Goal: Find specific page/section: Find specific page/section

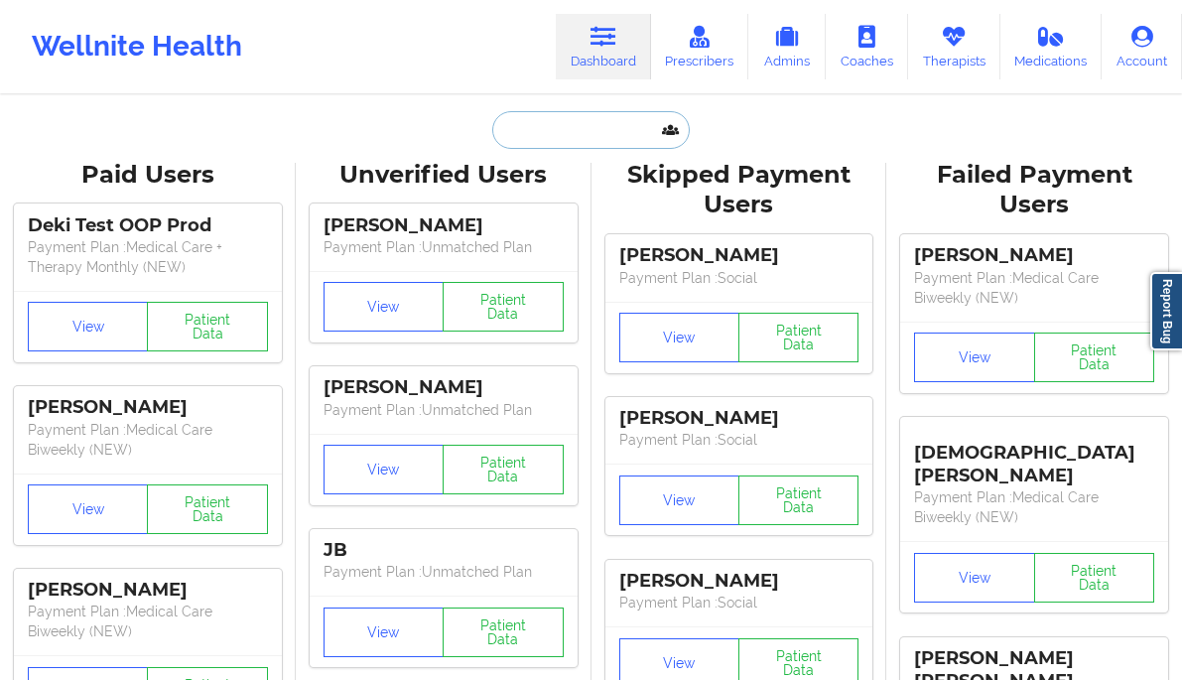
click at [564, 143] on input "text" at bounding box center [590, 130] width 196 height 38
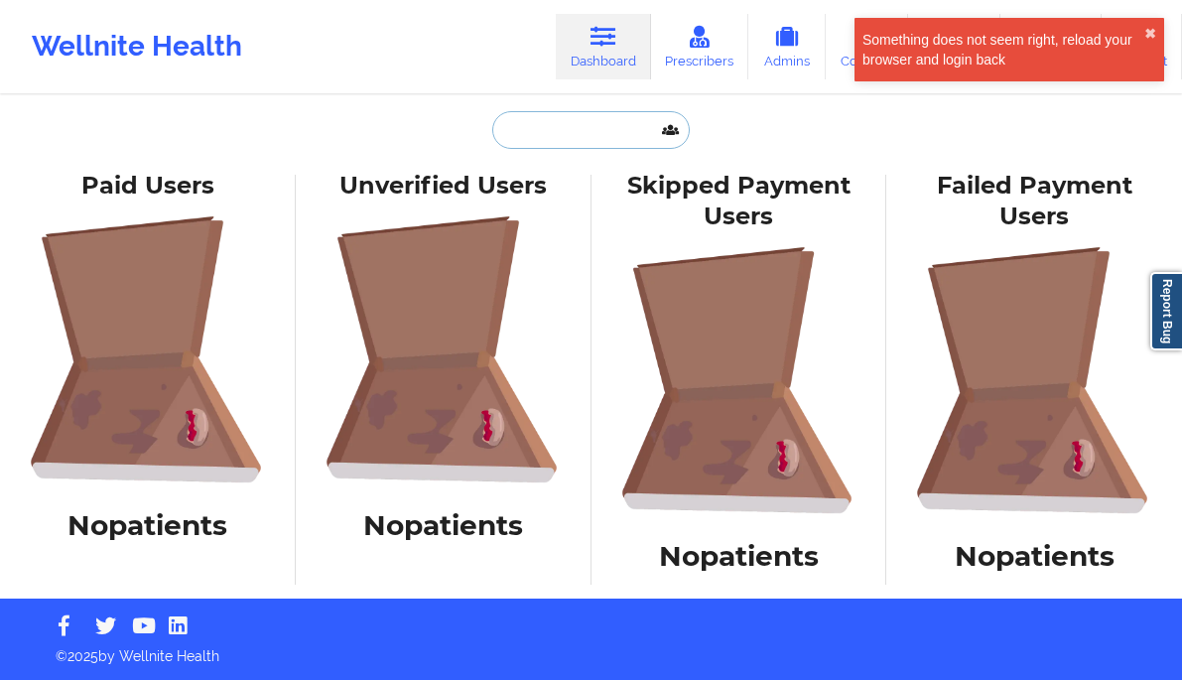
type input "m"
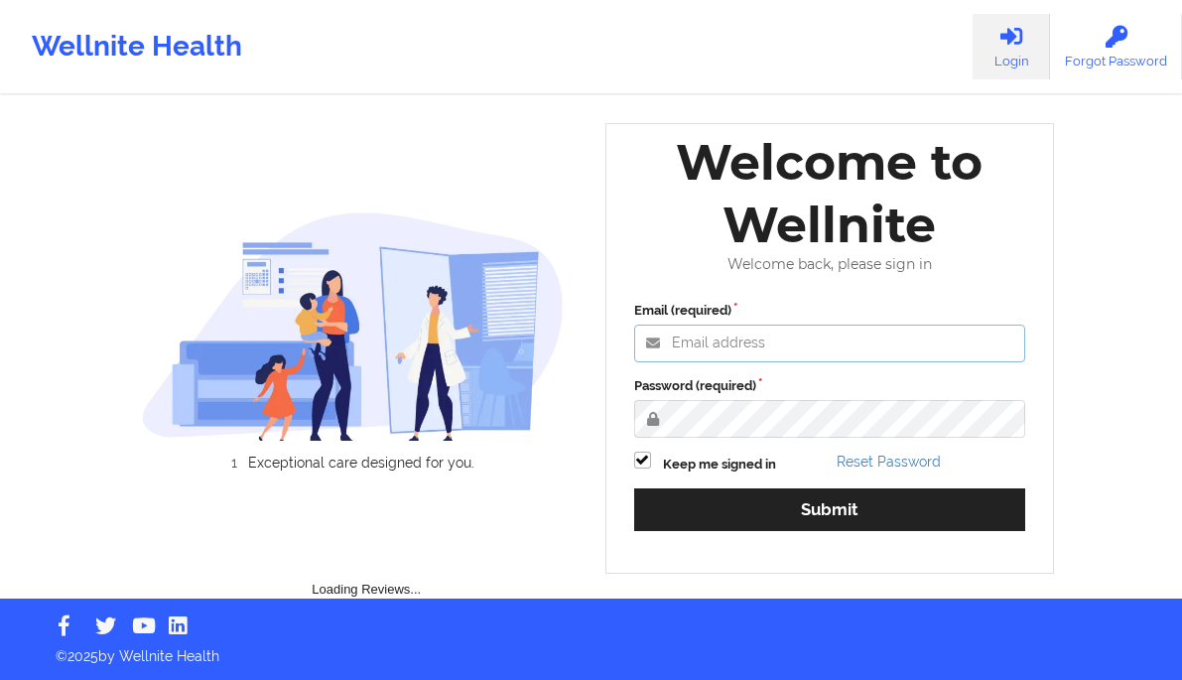
click at [754, 347] on input "Email (required)" at bounding box center [830, 344] width 392 height 38
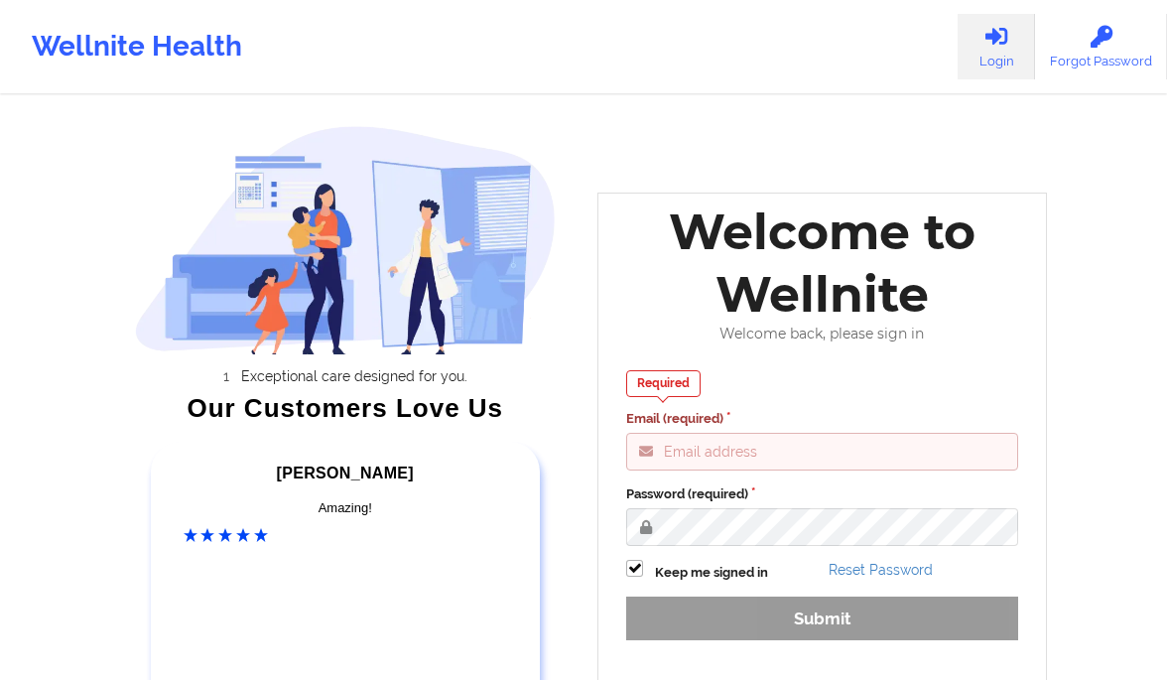
type input "gabrielle.macasaquit@wellnite.com"
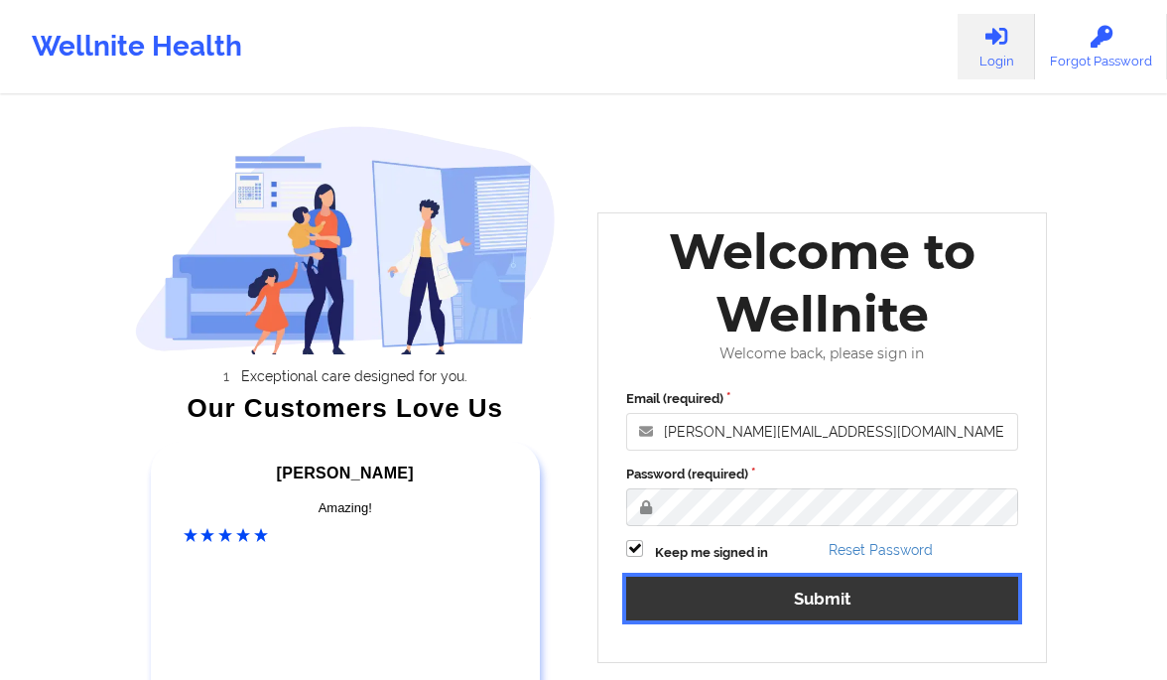
click at [780, 603] on button "Submit" at bounding box center [822, 598] width 392 height 43
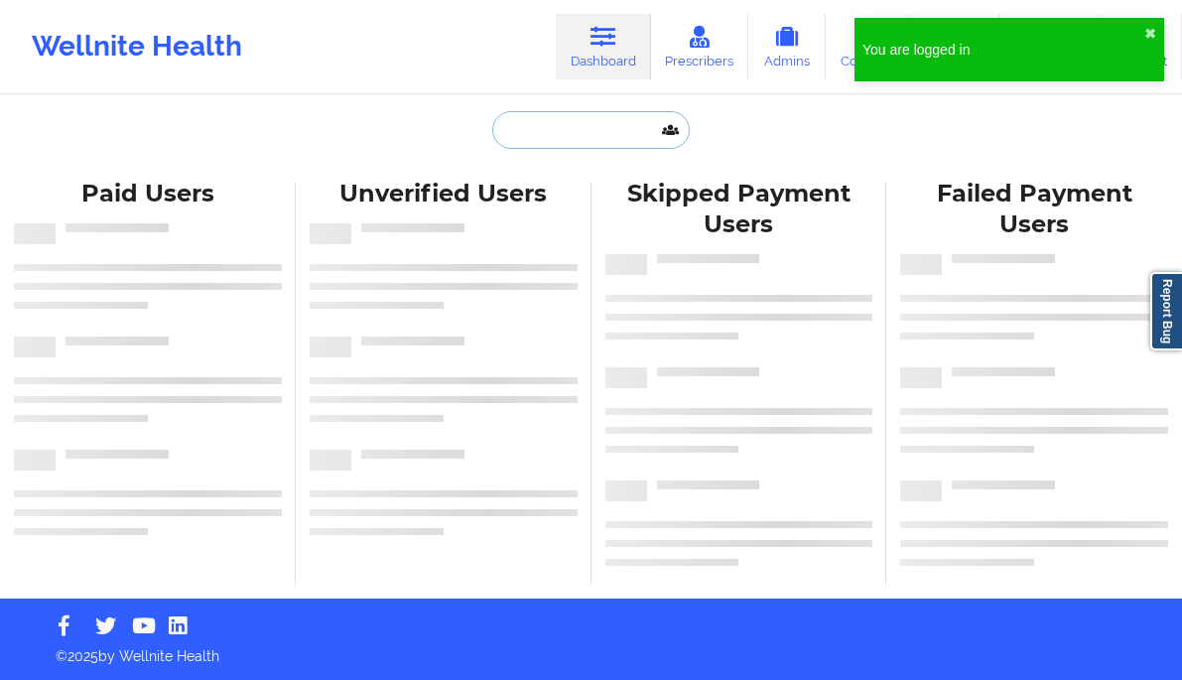
click at [571, 132] on input "text" at bounding box center [590, 130] width 196 height 38
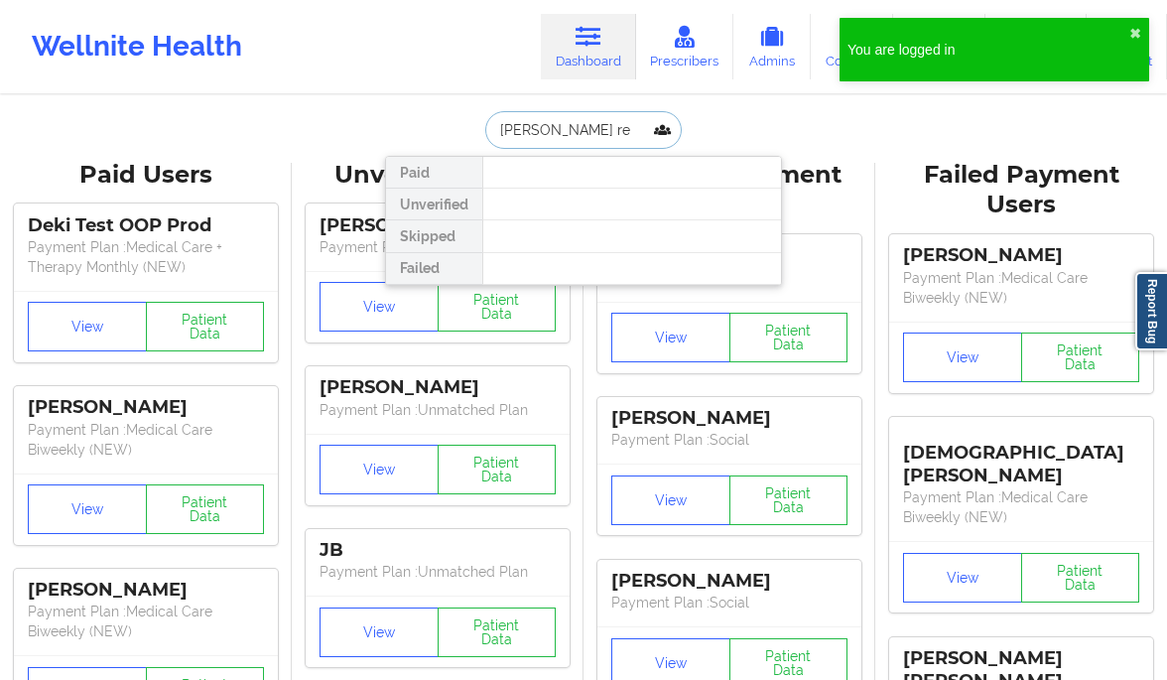
type input "micaela rey"
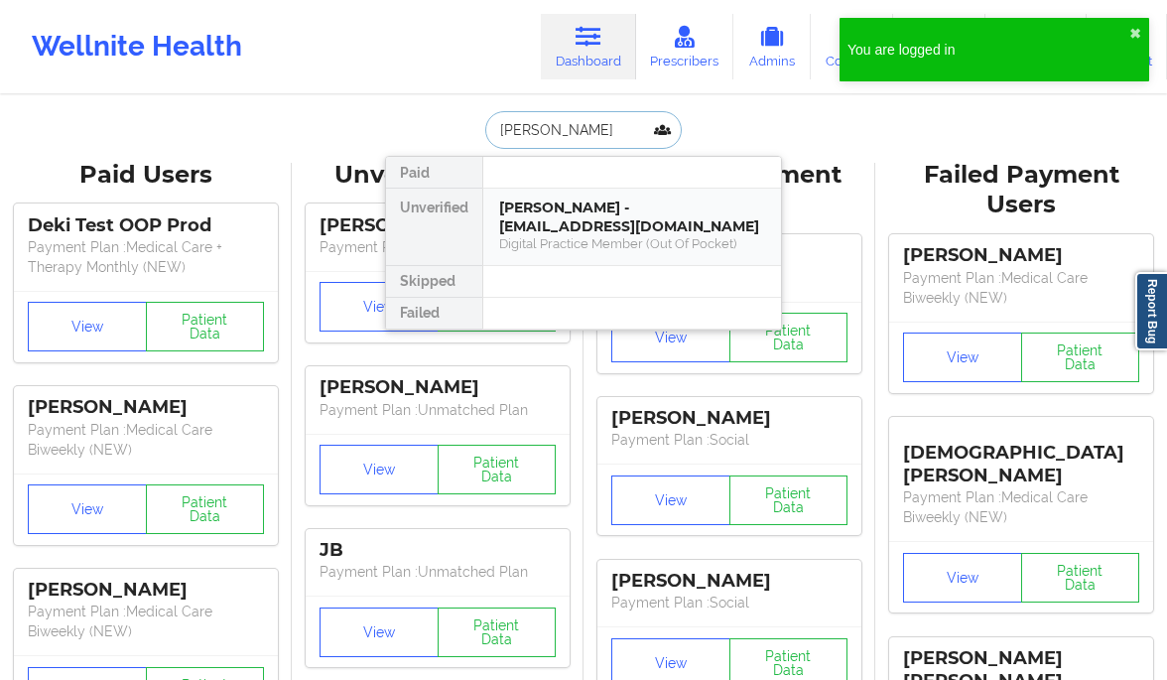
click at [587, 227] on div "Micaela Reynolds - micaelareynolds2025@gmail.com" at bounding box center [632, 216] width 266 height 37
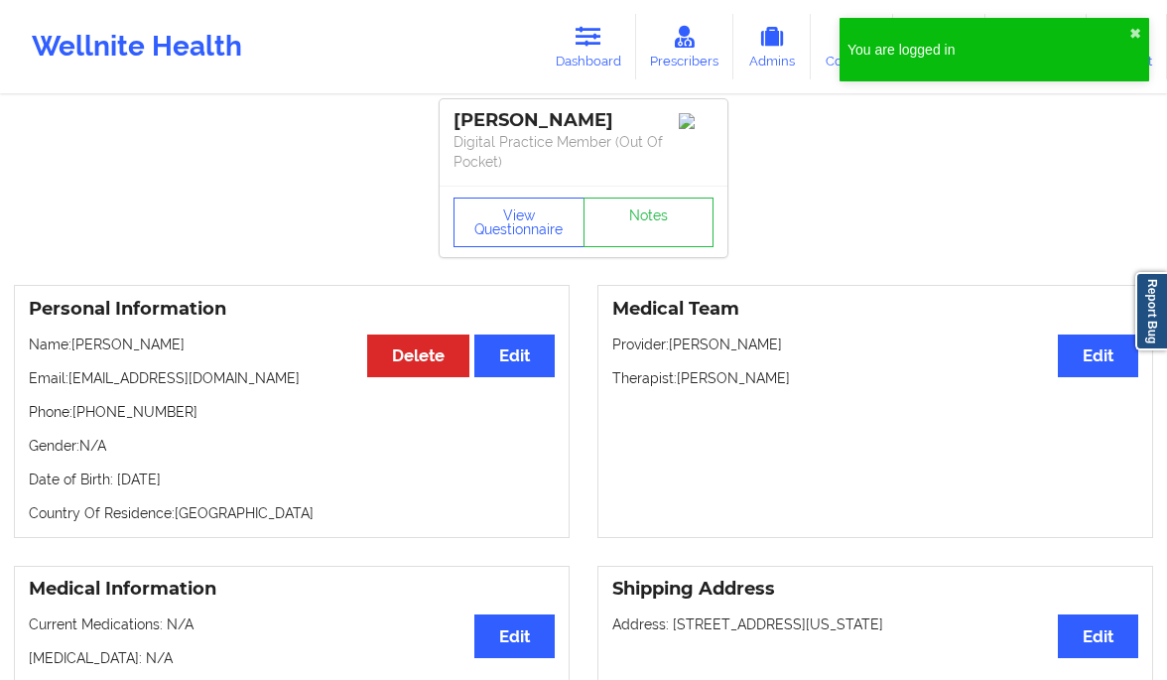
scroll to position [8, 0]
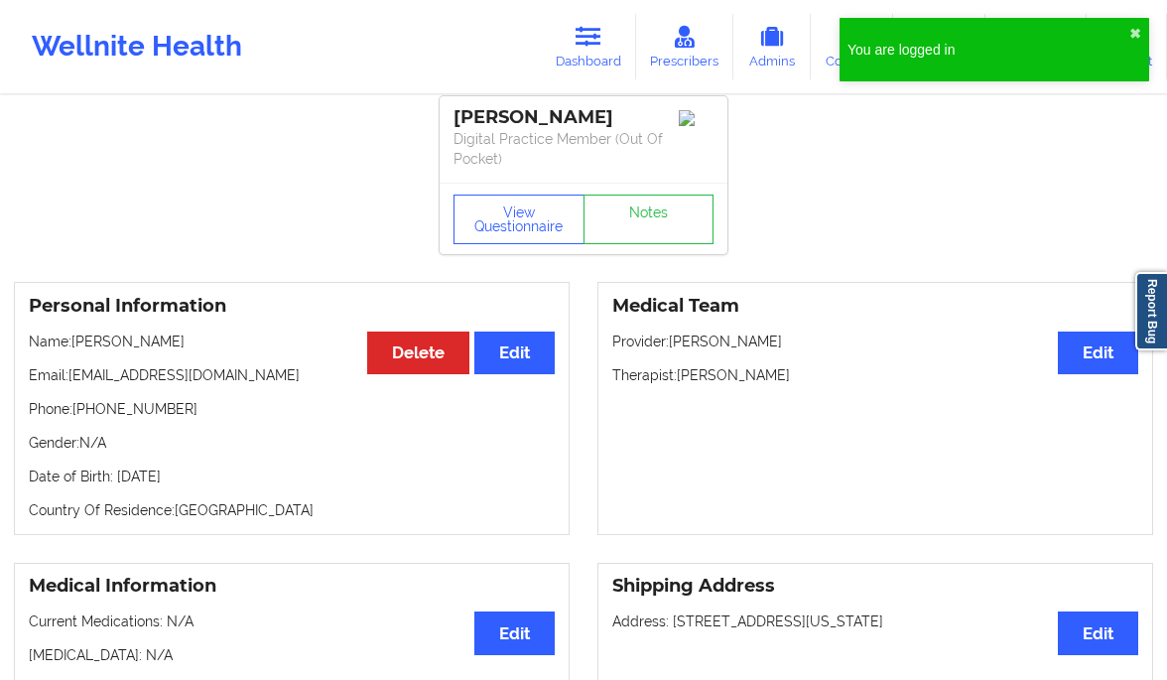
drag, startPoint x: 209, startPoint y: 317, endPoint x: 76, endPoint y: 321, distance: 133.0
click at [76, 321] on div "Personal Information Edit Delete Name: Micaela Reynolds Email: micaelareynolds2…" at bounding box center [292, 408] width 556 height 253
click at [206, 359] on div "Personal Information Edit Delete Name: Micaela Reynolds Email: micaelareynolds2…" at bounding box center [292, 408] width 556 height 253
drag, startPoint x: 203, startPoint y: 341, endPoint x: 76, endPoint y: 344, distance: 127.1
click at [76, 344] on p "Name: Micaela Reynolds" at bounding box center [292, 341] width 526 height 20
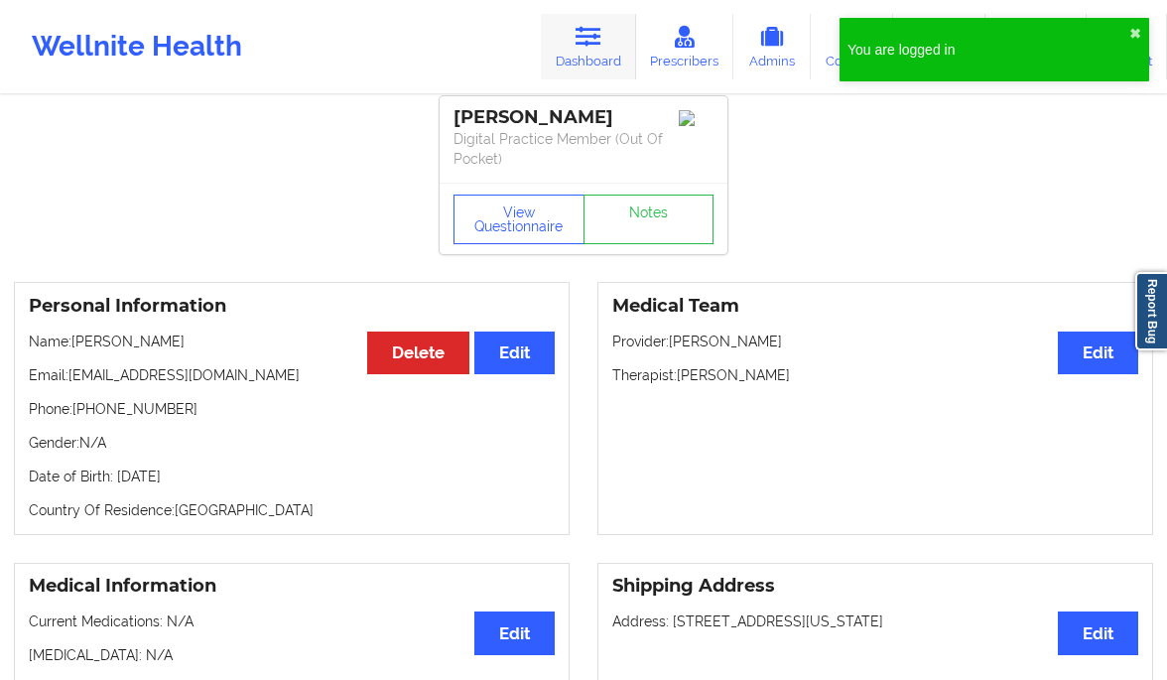
copy p "Micaela Reynolds"
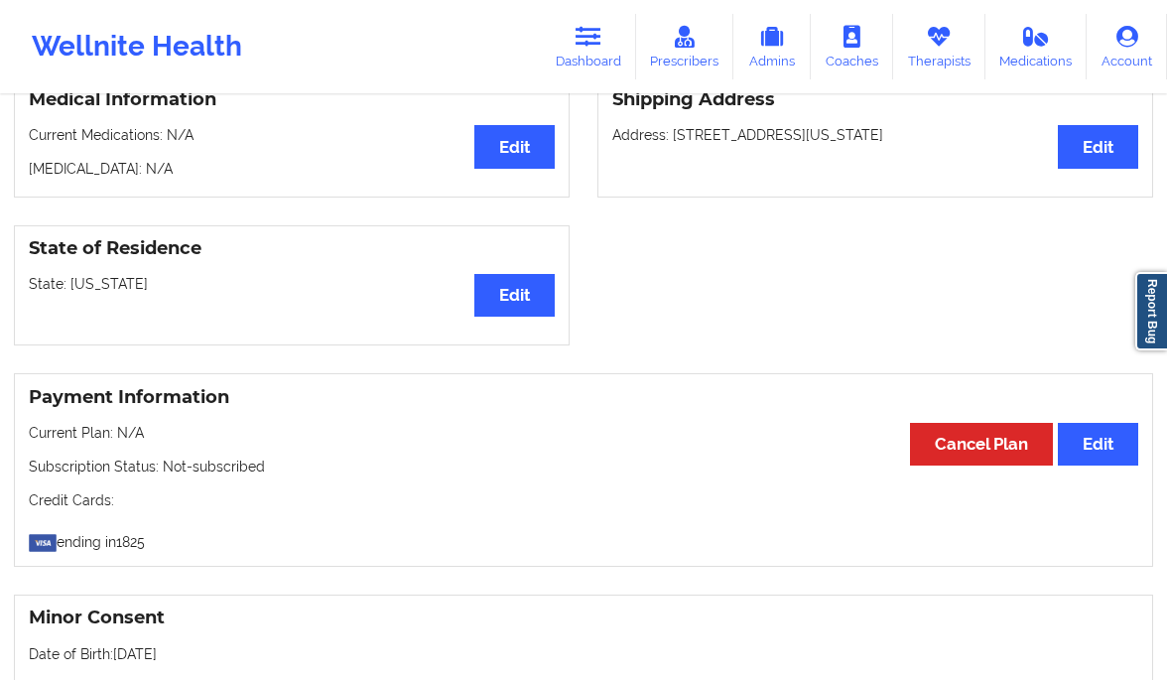
scroll to position [190, 0]
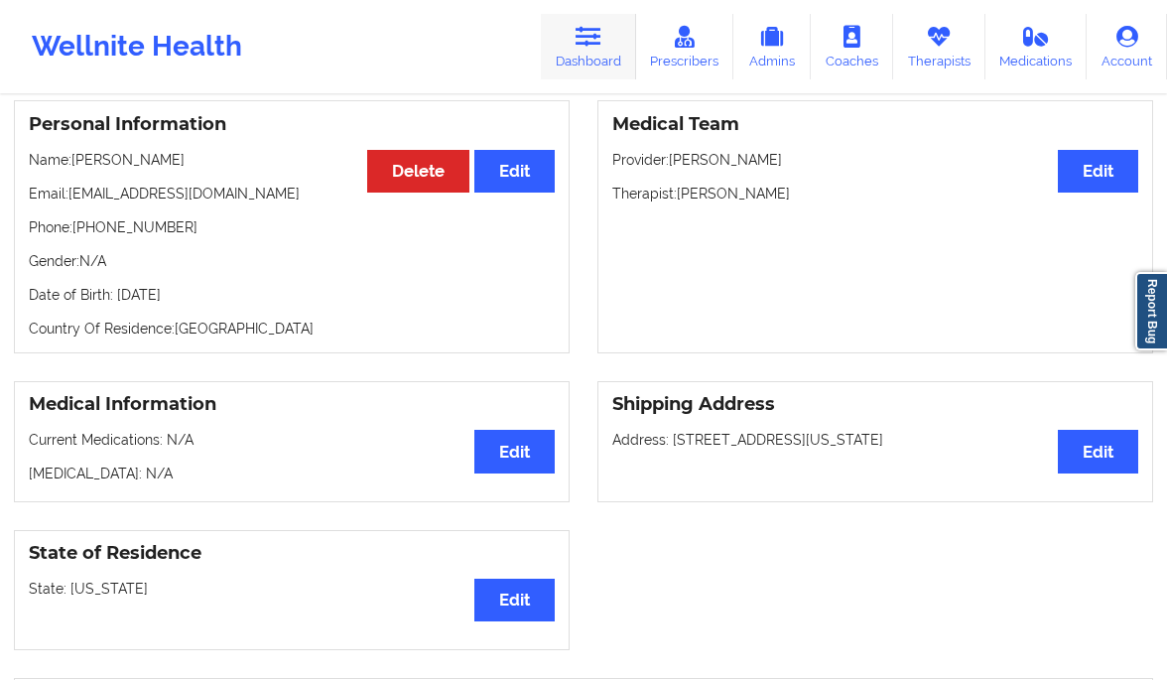
click at [609, 53] on link "Dashboard" at bounding box center [588, 46] width 95 height 65
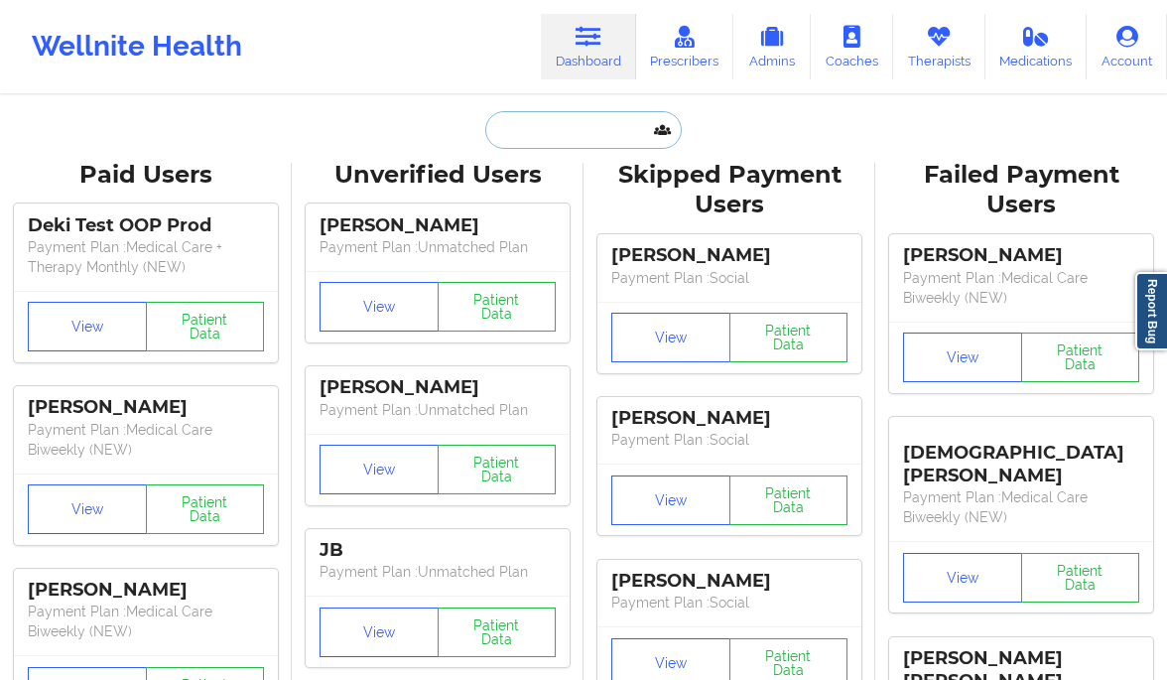
click at [559, 132] on input "text" at bounding box center [583, 130] width 196 height 38
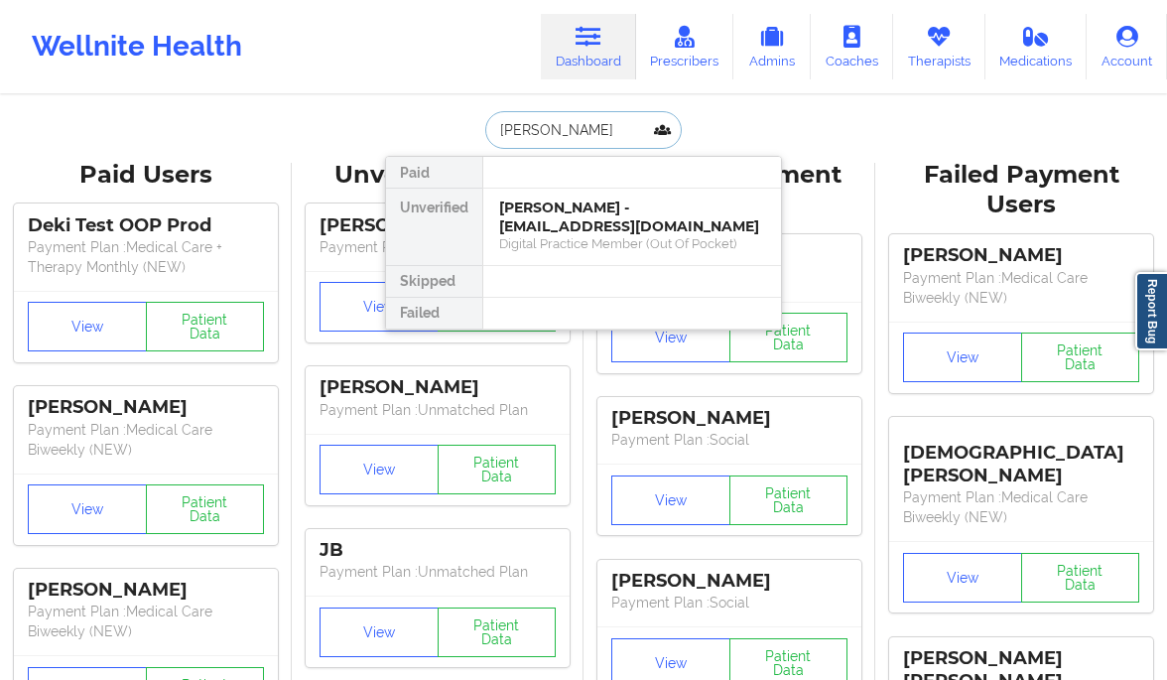
type input "gia warre"
click at [534, 237] on div "GIA WARREN - geeeiiiaaa@me.com Social" at bounding box center [632, 227] width 298 height 76
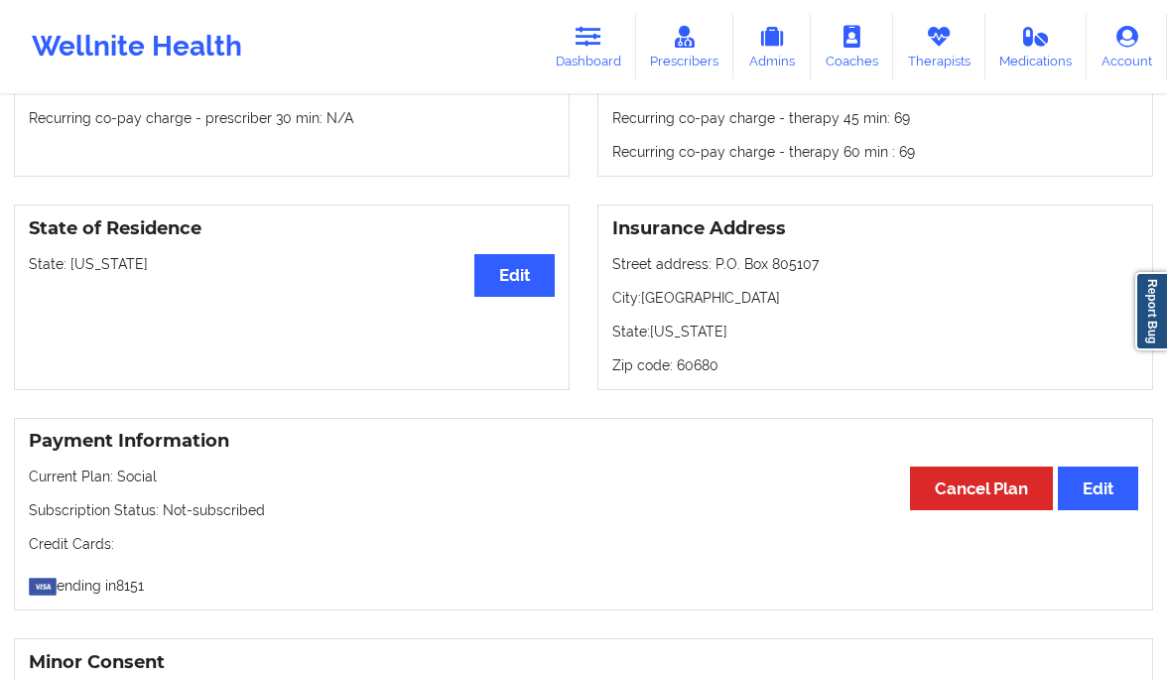
scroll to position [770, 0]
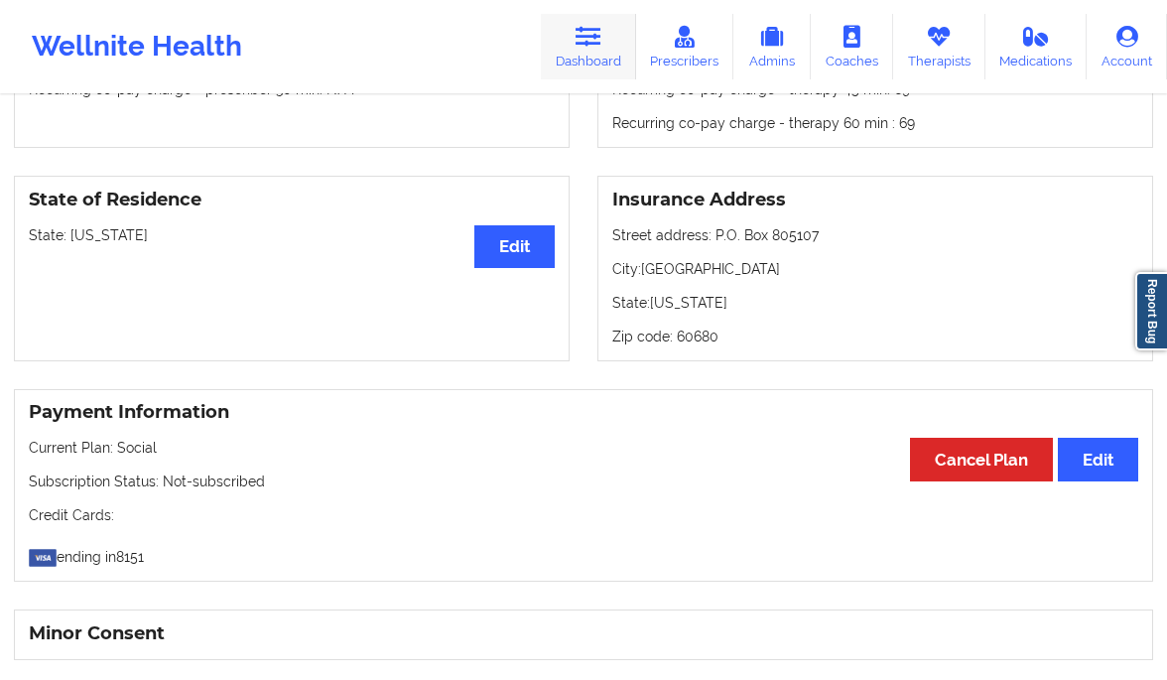
click at [611, 56] on link "Dashboard" at bounding box center [588, 46] width 95 height 65
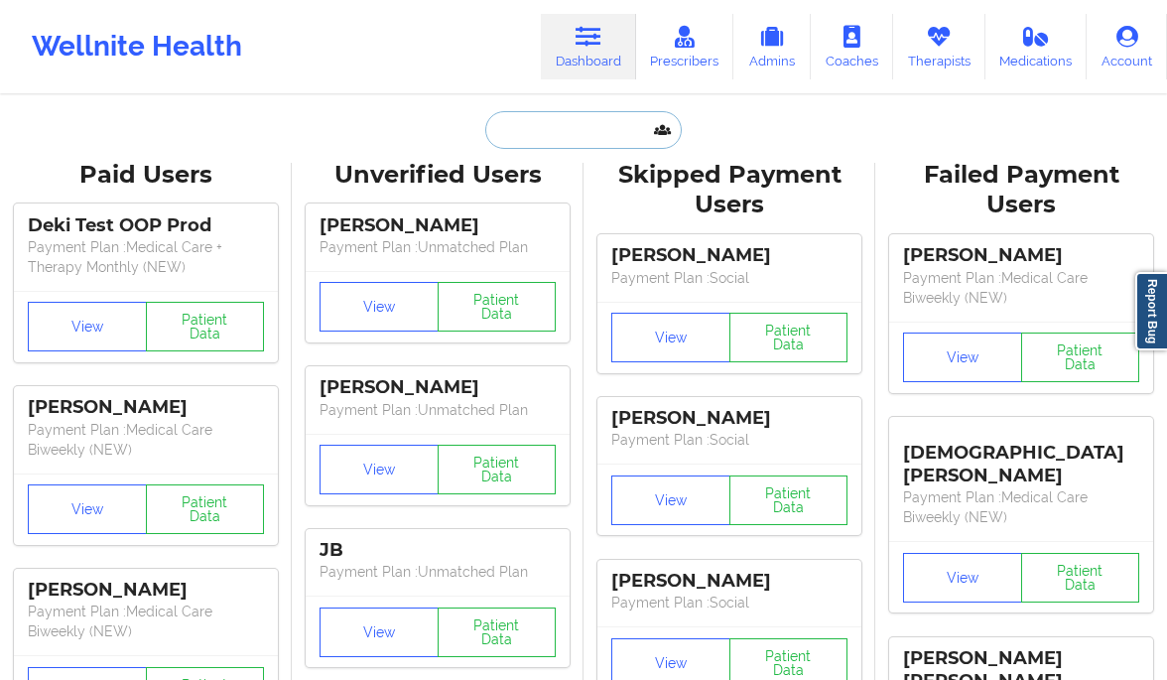
click at [581, 130] on input "text" at bounding box center [583, 130] width 196 height 38
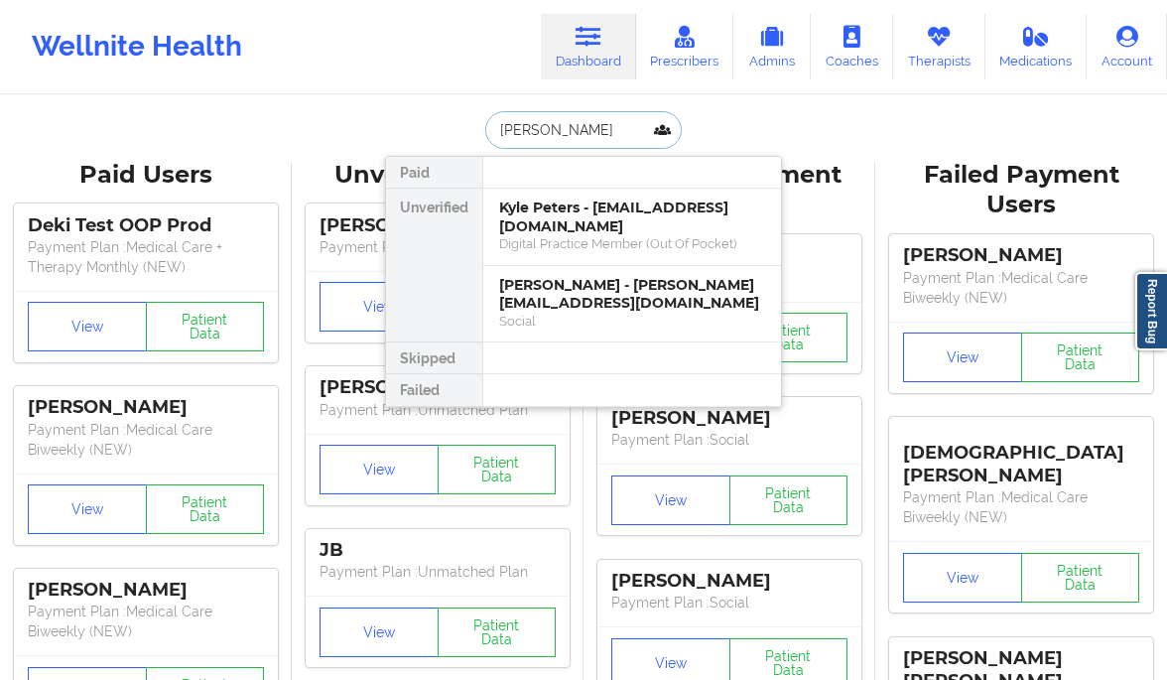
type input "kyle peter"
click at [528, 208] on div "Kyle Peters - kyle.peters10@gmail.com" at bounding box center [632, 216] width 266 height 37
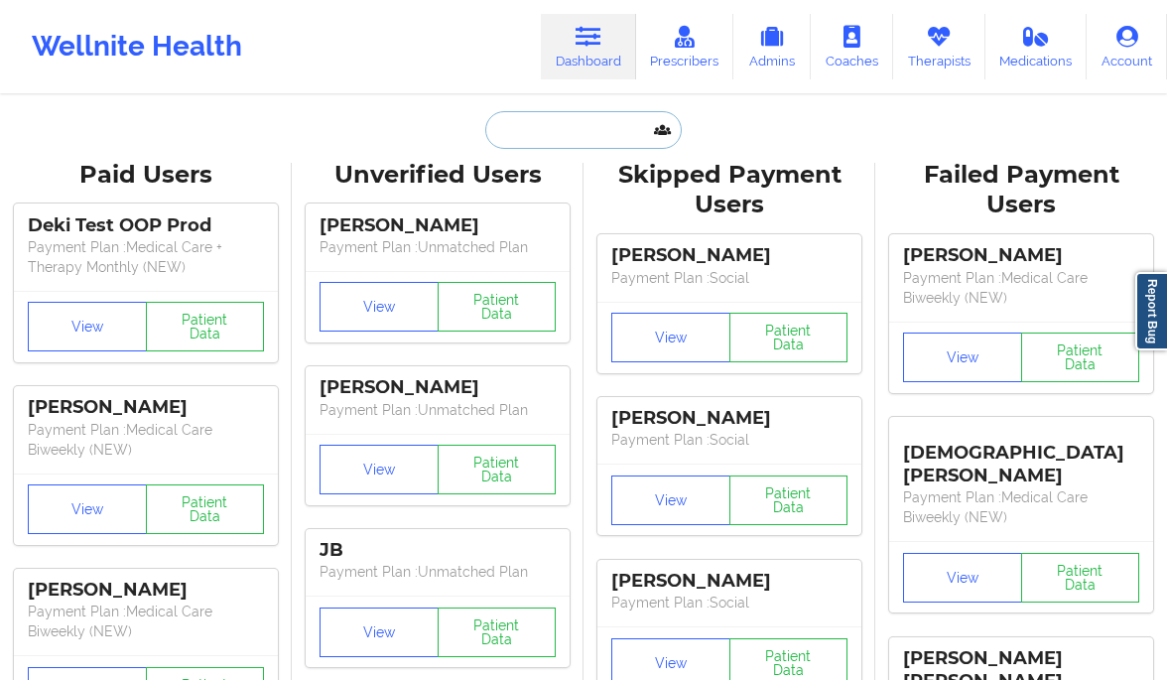
click at [565, 146] on input "text" at bounding box center [583, 130] width 196 height 38
paste input "Kyle.peters10@gmail.com"
type input "Kyle.peters10@gmail.com"
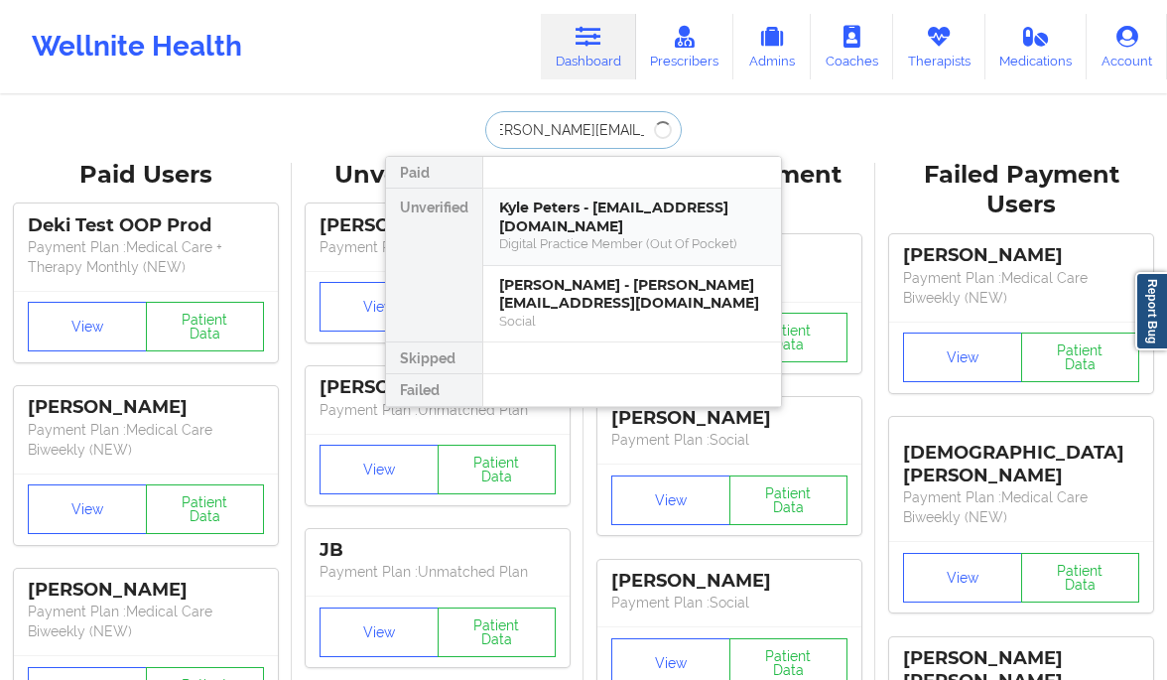
click at [578, 214] on div "Kyle Peters - kyle.peters10@gmail.com" at bounding box center [632, 216] width 266 height 37
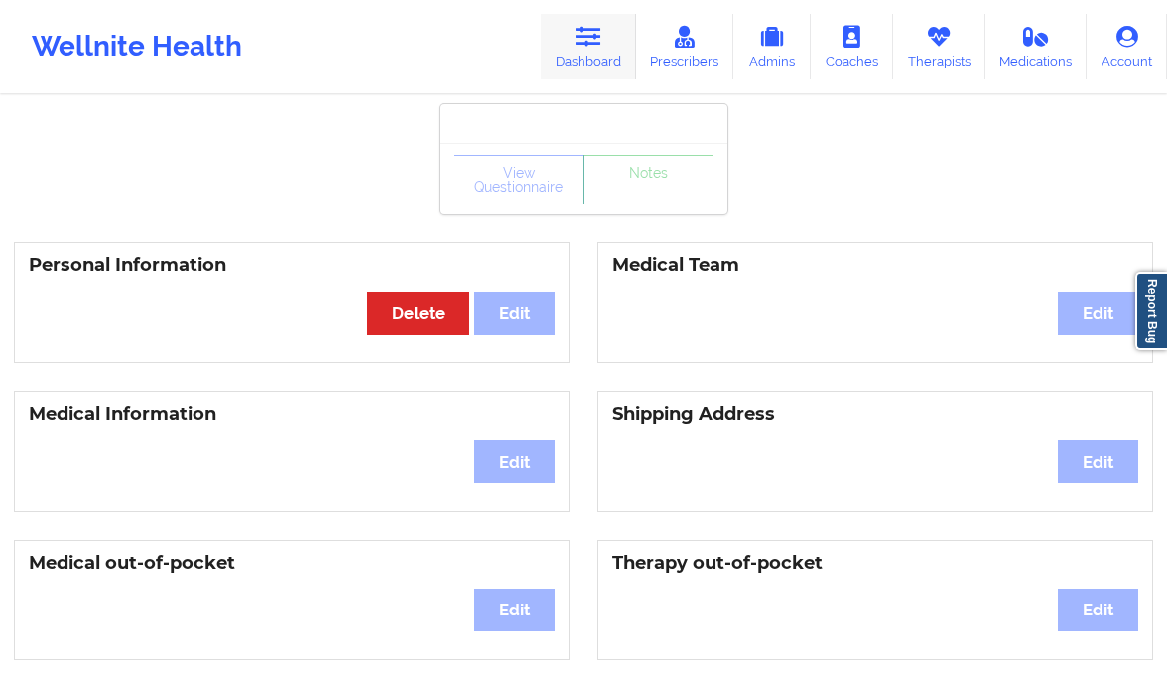
click at [579, 30] on icon at bounding box center [589, 37] width 26 height 22
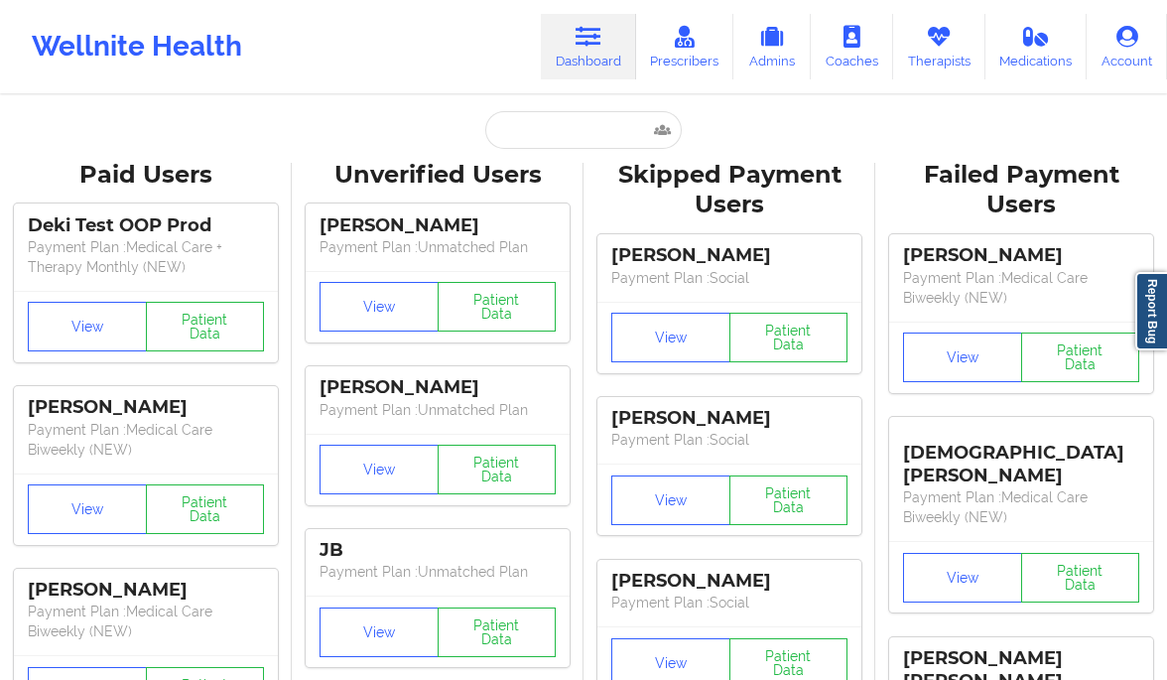
click at [580, 91] on div "Wellnite Health Dashboard Prescribers Admins Coaches Therapists Medications Acc…" at bounding box center [583, 46] width 1167 height 93
click at [567, 117] on input "text" at bounding box center [583, 130] width 196 height 38
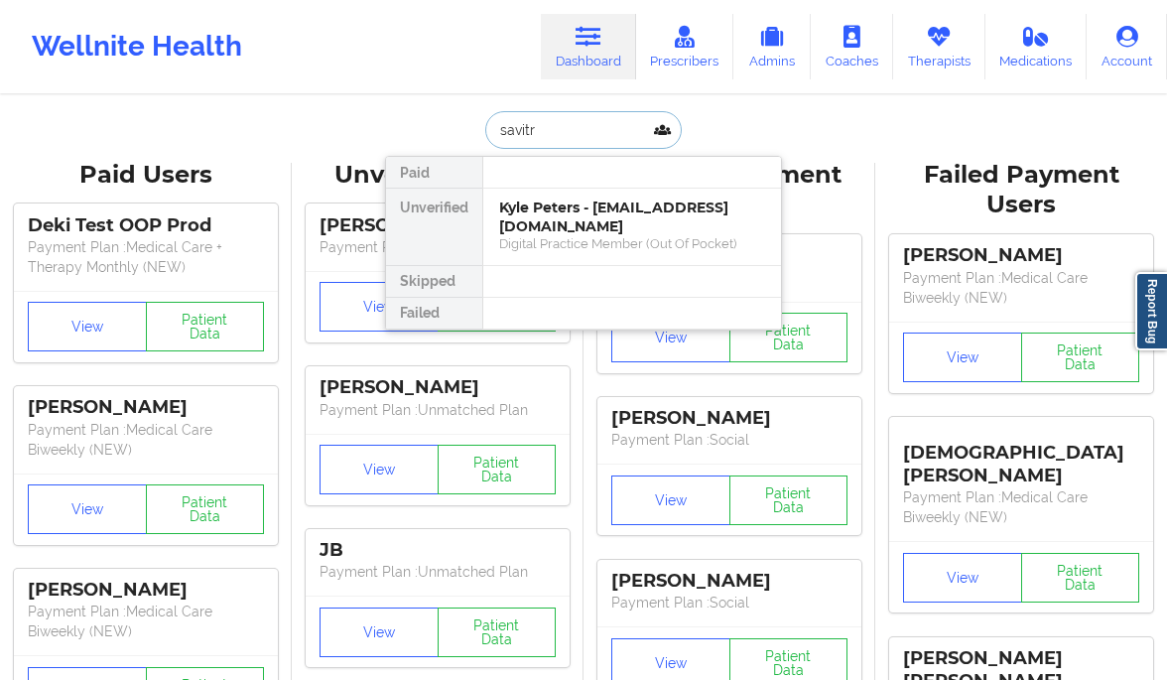
type input "savitri"
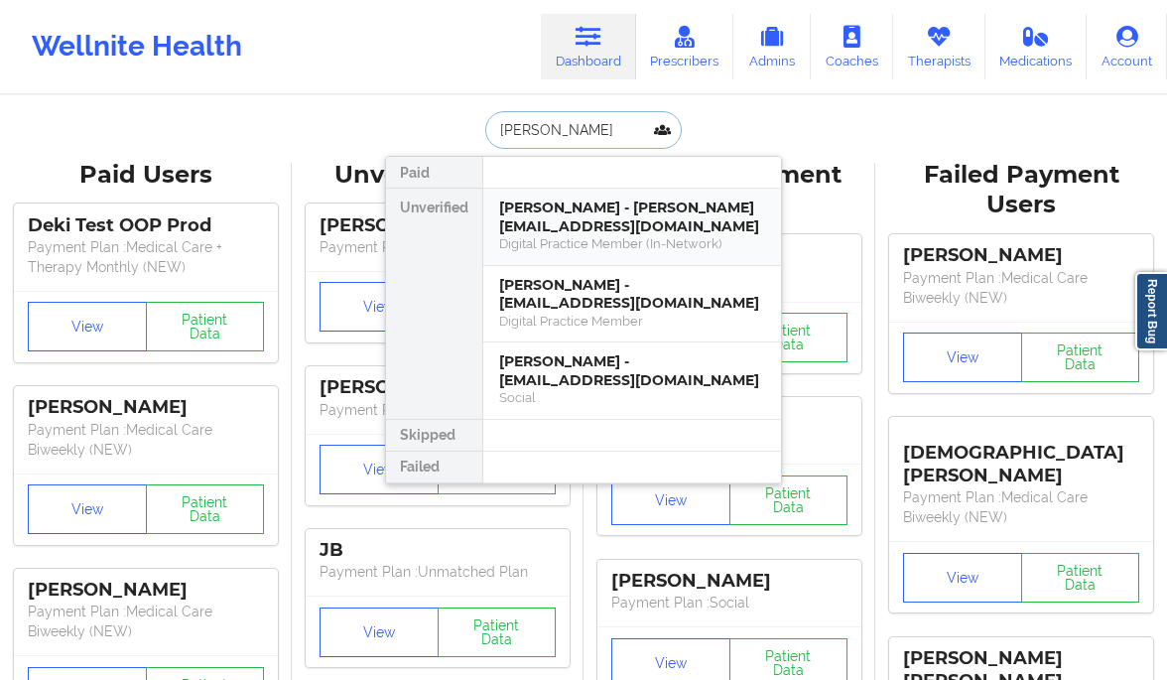
click at [615, 228] on div "Savitri Garcia - michellegarcia@bellsouth.net" at bounding box center [632, 216] width 266 height 37
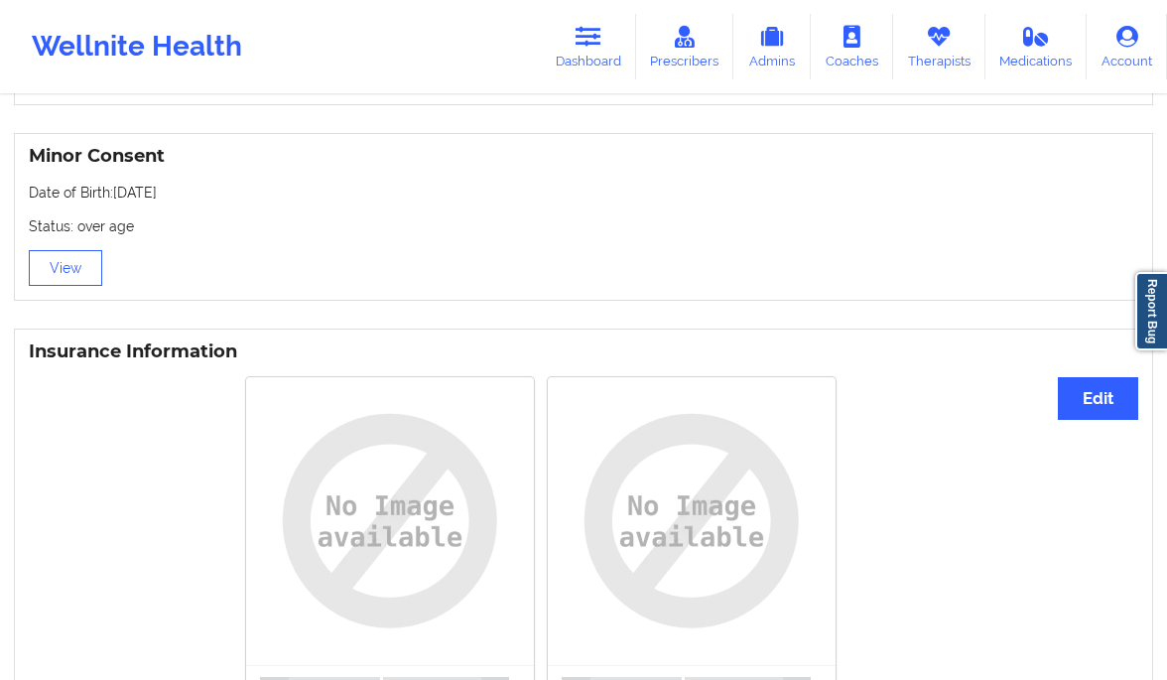
scroll to position [1101, 0]
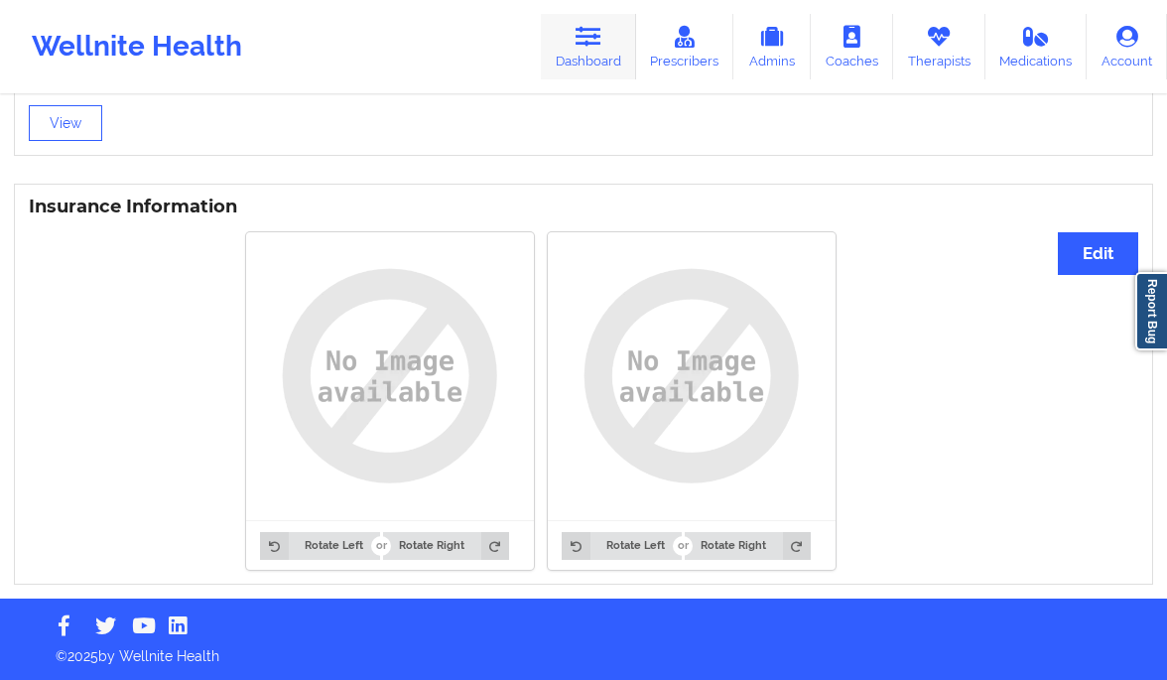
click at [569, 39] on link "Dashboard" at bounding box center [588, 46] width 95 height 65
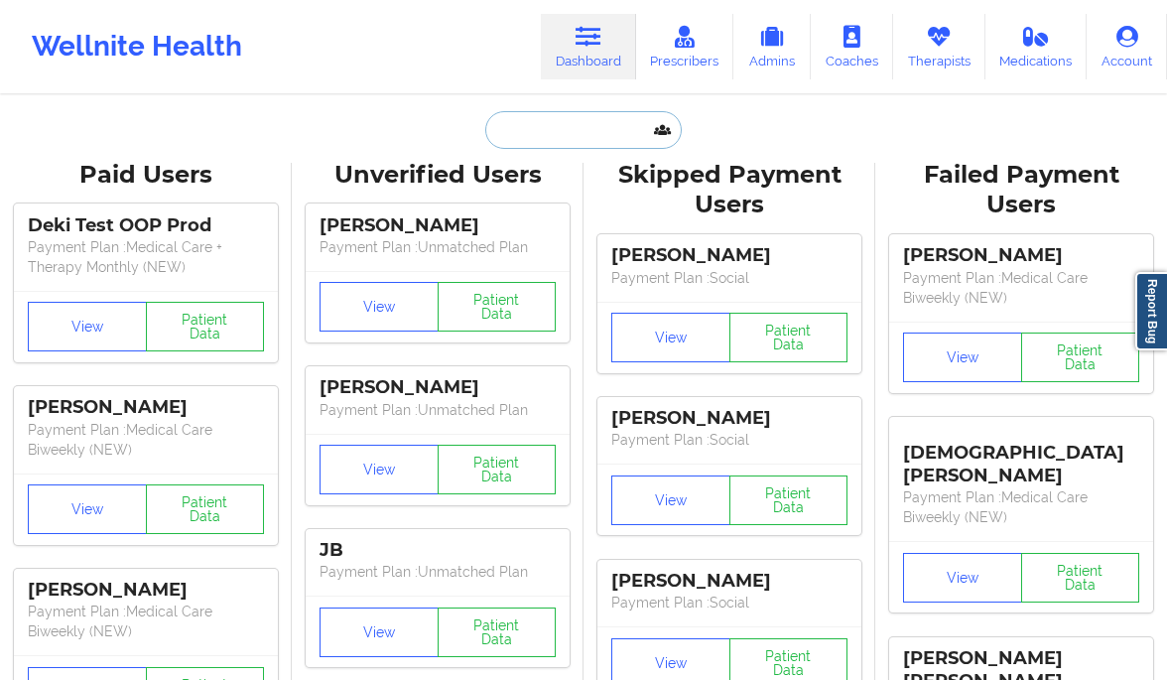
click at [565, 130] on input "text" at bounding box center [583, 130] width 196 height 38
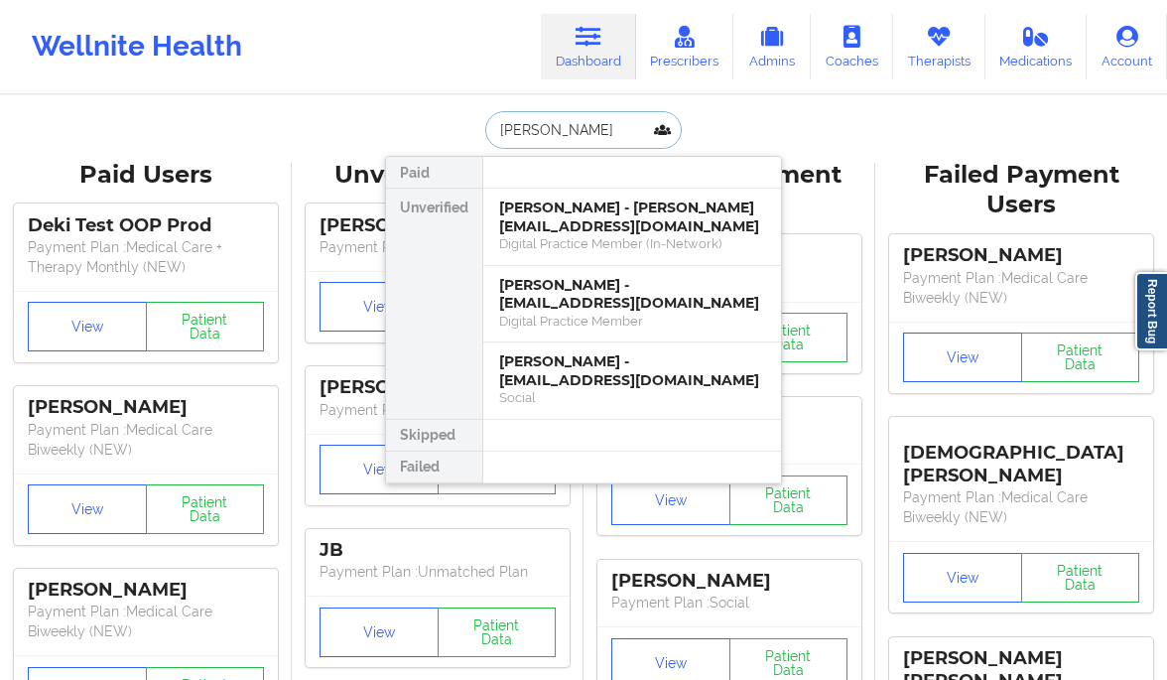
type input "stephanie art"
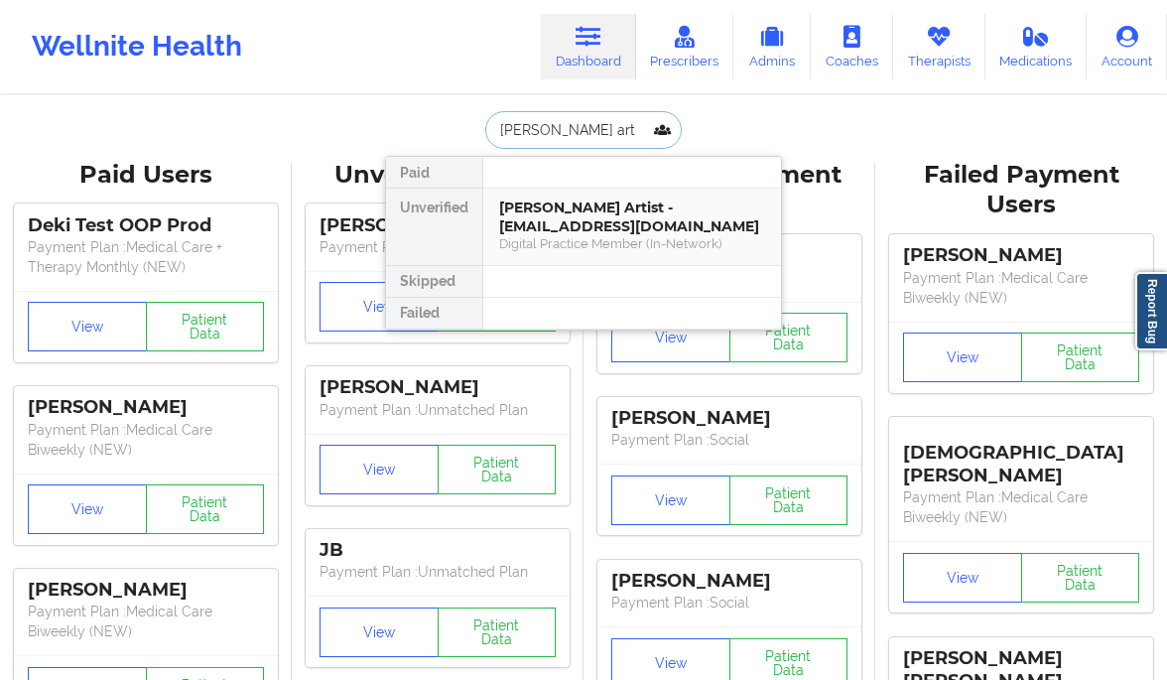
click at [554, 206] on div "Stephanie Artist - stephtheeartist@gmail.com" at bounding box center [632, 216] width 266 height 37
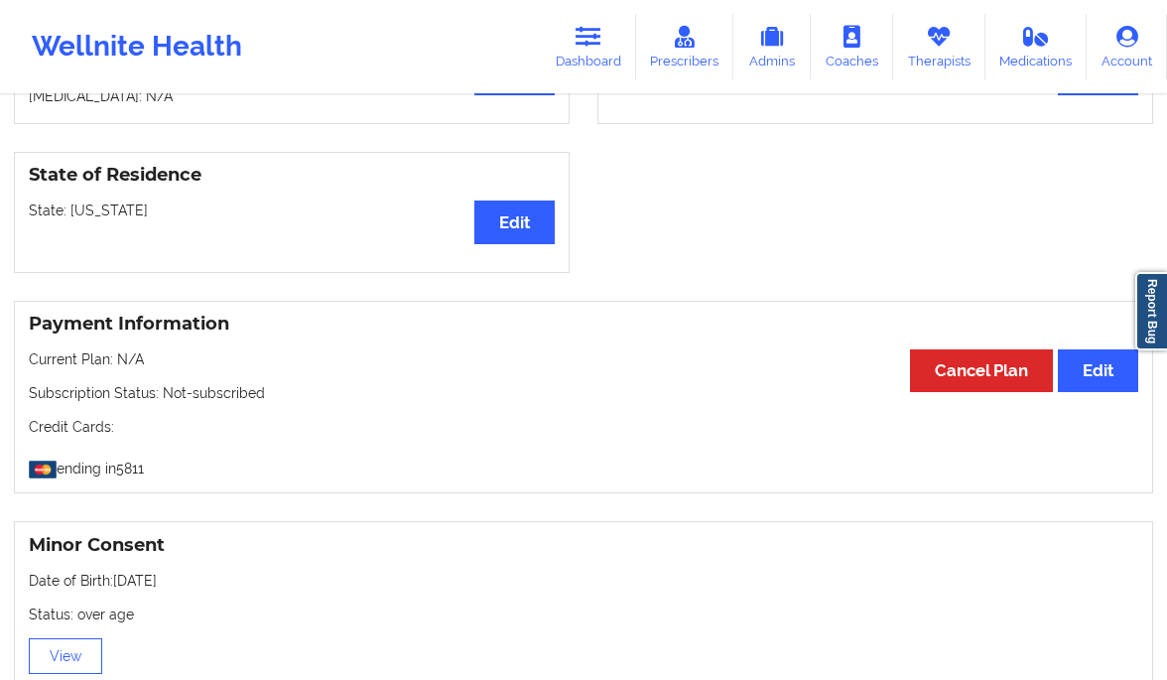
scroll to position [1187, 0]
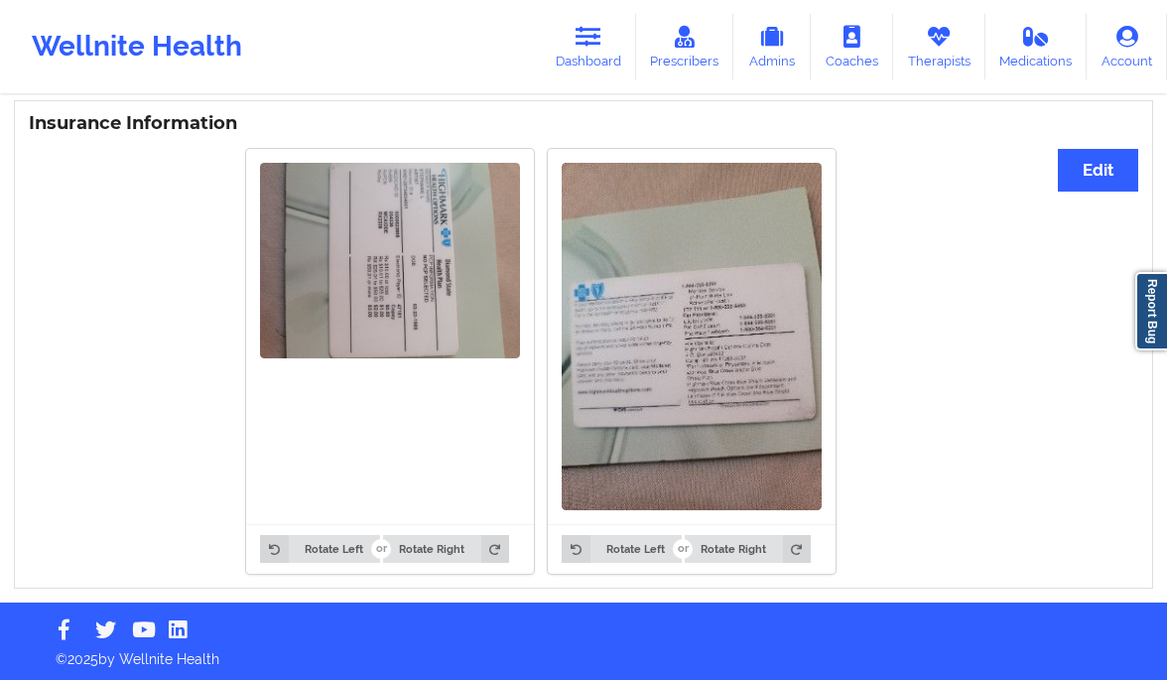
click at [391, 221] on img at bounding box center [390, 260] width 260 height 195
click at [609, 43] on link "Dashboard" at bounding box center [588, 46] width 95 height 65
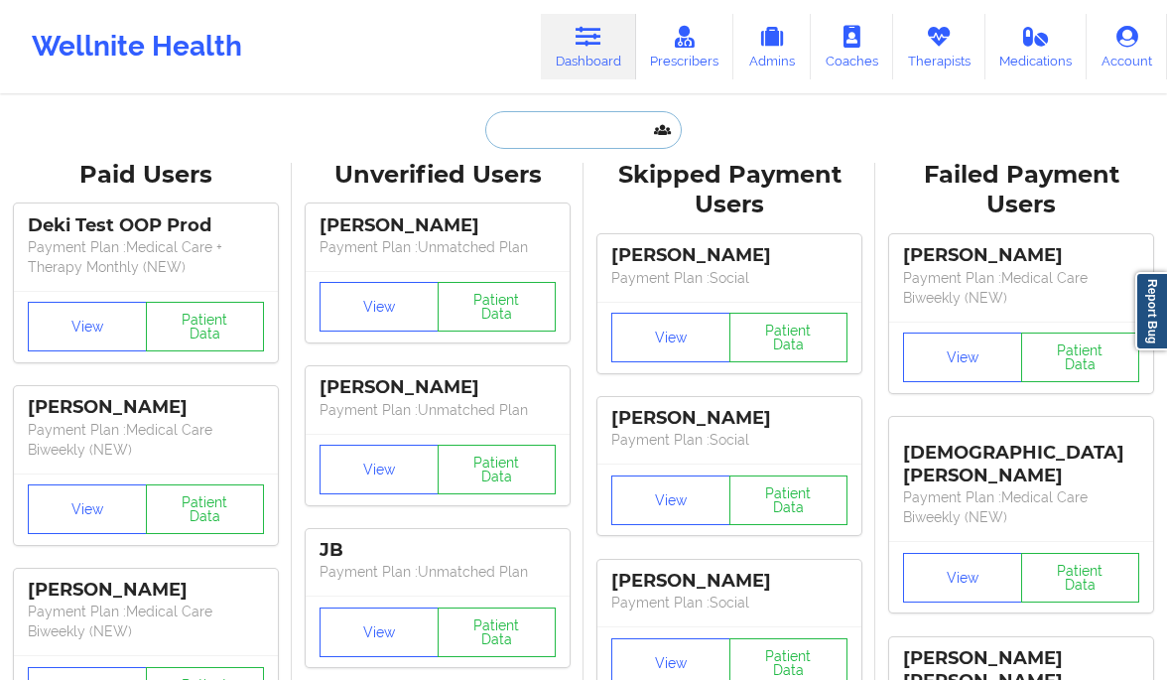
click at [579, 137] on input "text" at bounding box center [583, 130] width 196 height 38
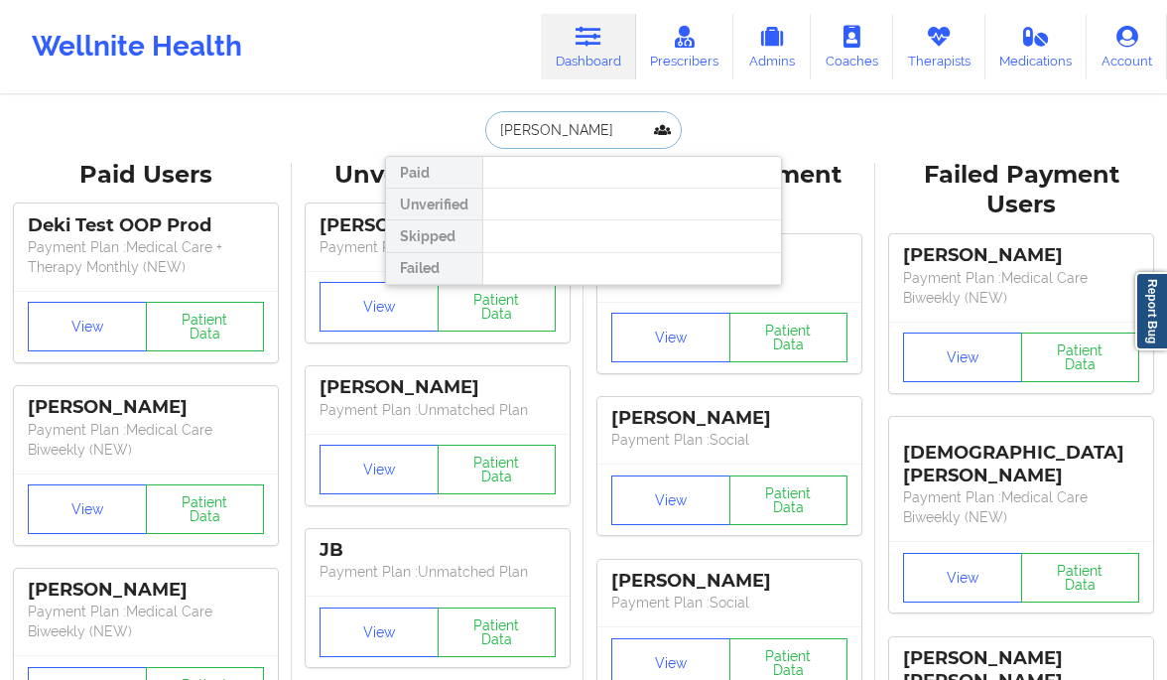
drag, startPoint x: 543, startPoint y: 126, endPoint x: 391, endPoint y: 121, distance: 151.9
click at [391, 121] on div "anna be Paid Unverified Skipped Failed" at bounding box center [583, 130] width 397 height 38
type input "anna ber"
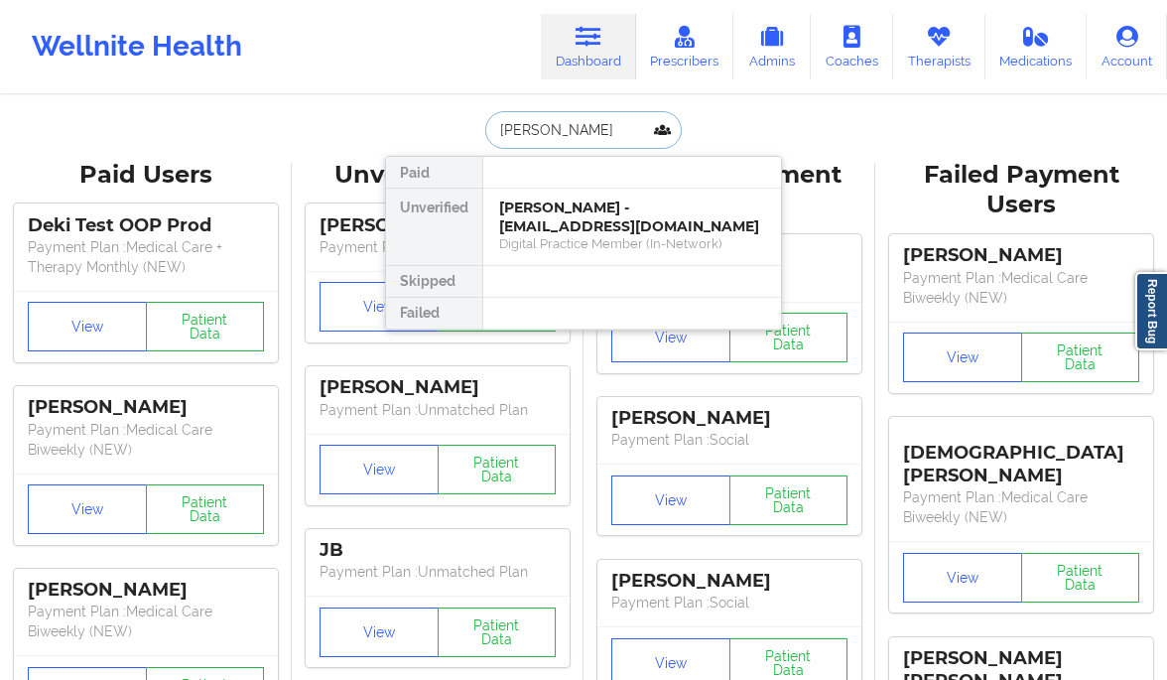
click at [552, 235] on div "Digital Practice Member (In-Network)" at bounding box center [632, 243] width 266 height 17
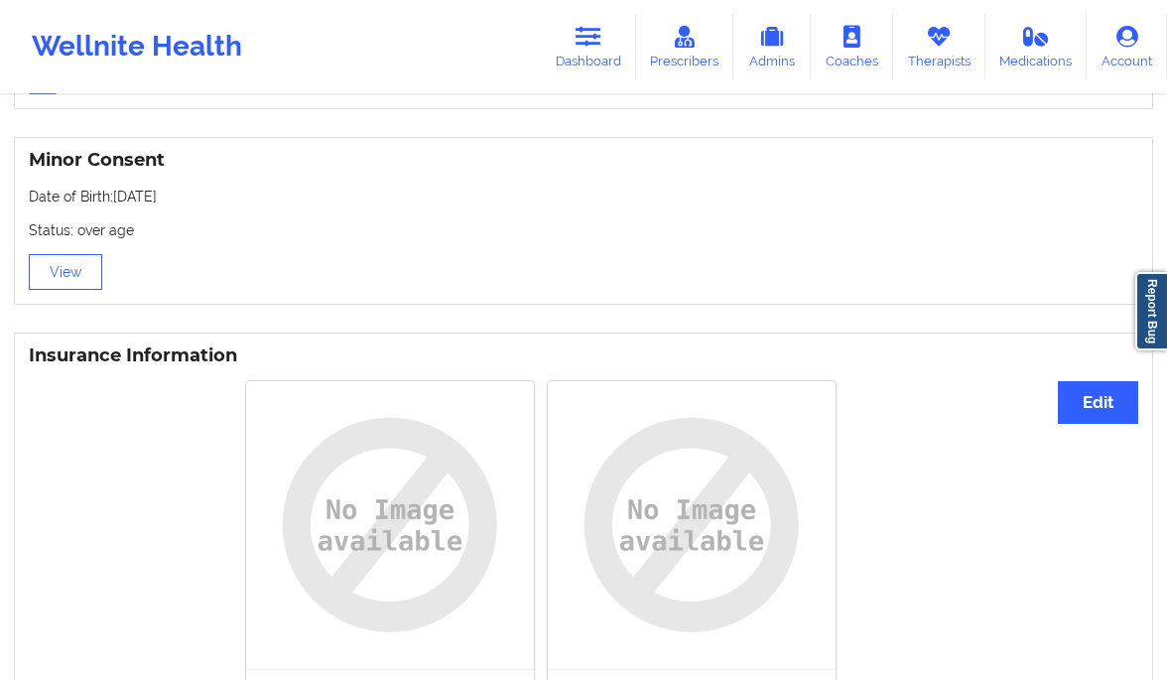
scroll to position [1101, 0]
